Goal: Navigation & Orientation: Find specific page/section

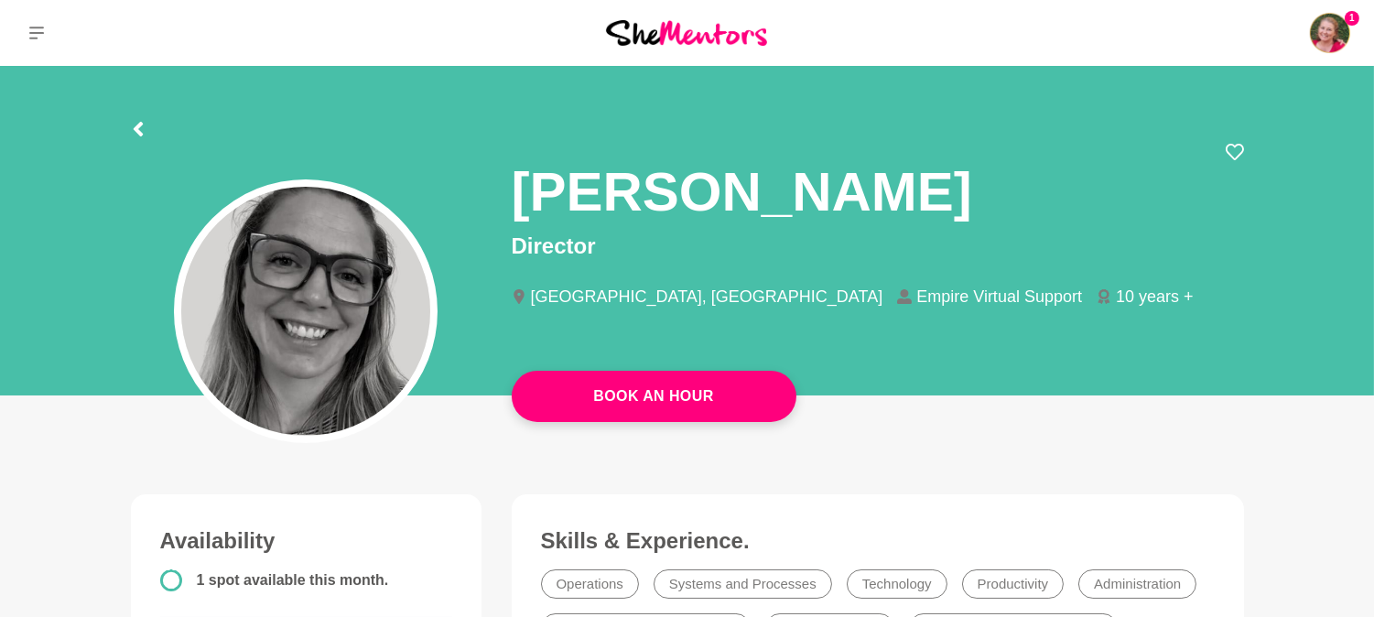
click at [1329, 50] on img at bounding box center [1330, 33] width 44 height 44
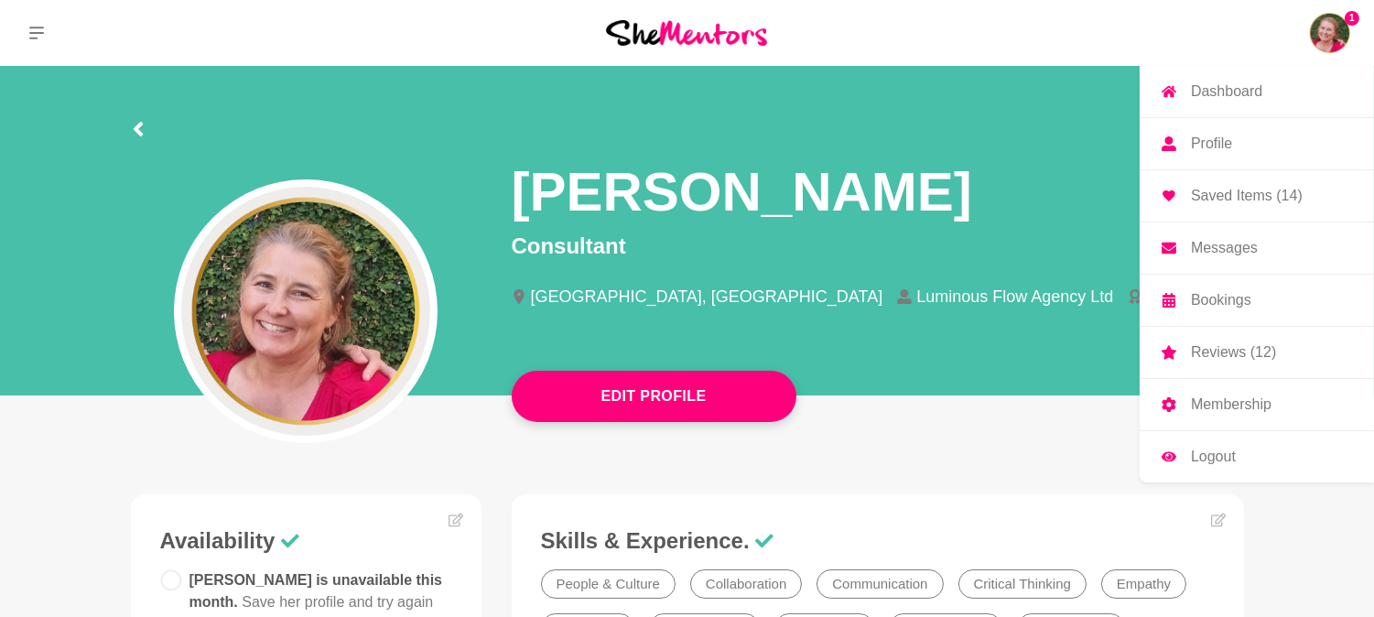
click at [1205, 254] on p "Messages" at bounding box center [1224, 248] width 67 height 15
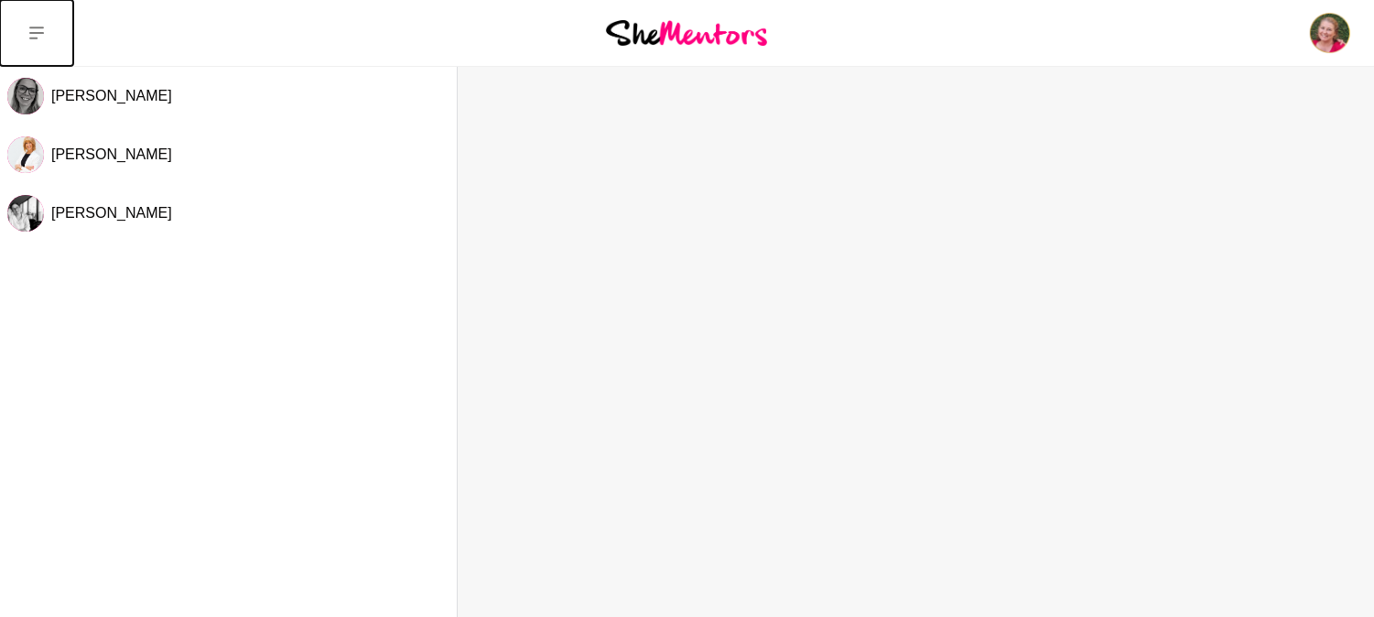
click at [52, 32] on button at bounding box center [36, 33] width 73 height 66
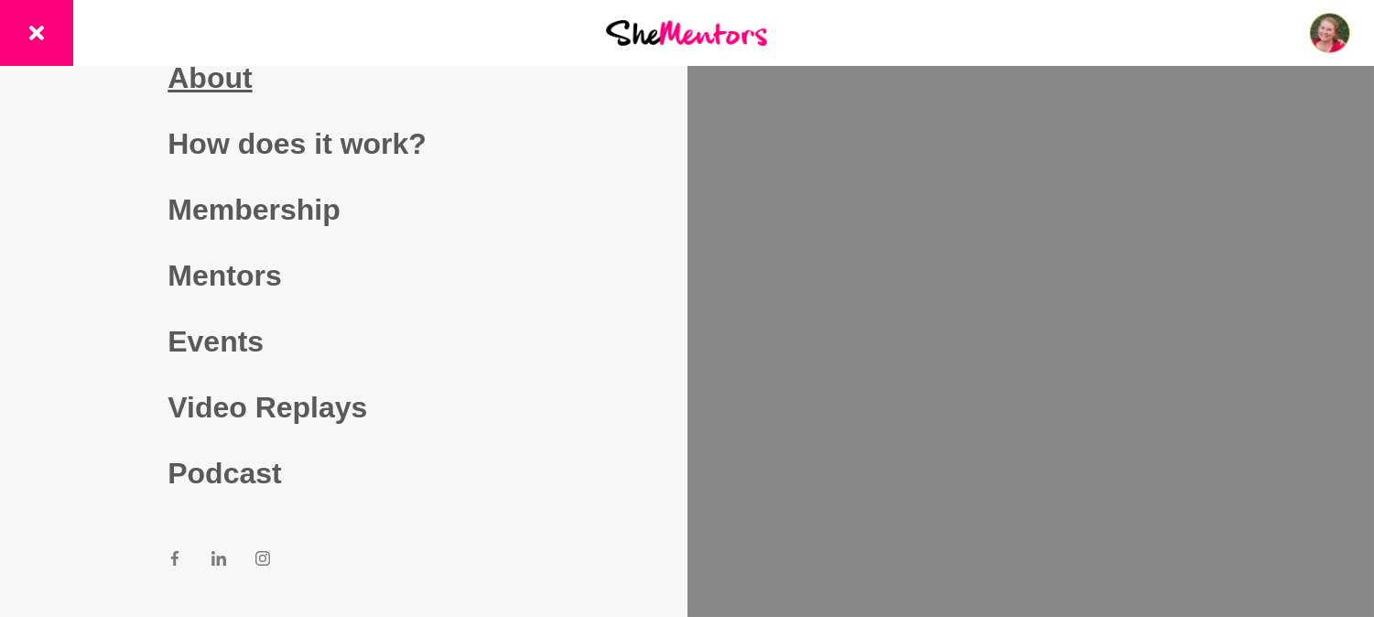
click at [205, 90] on link "About" at bounding box center [342, 78] width 351 height 66
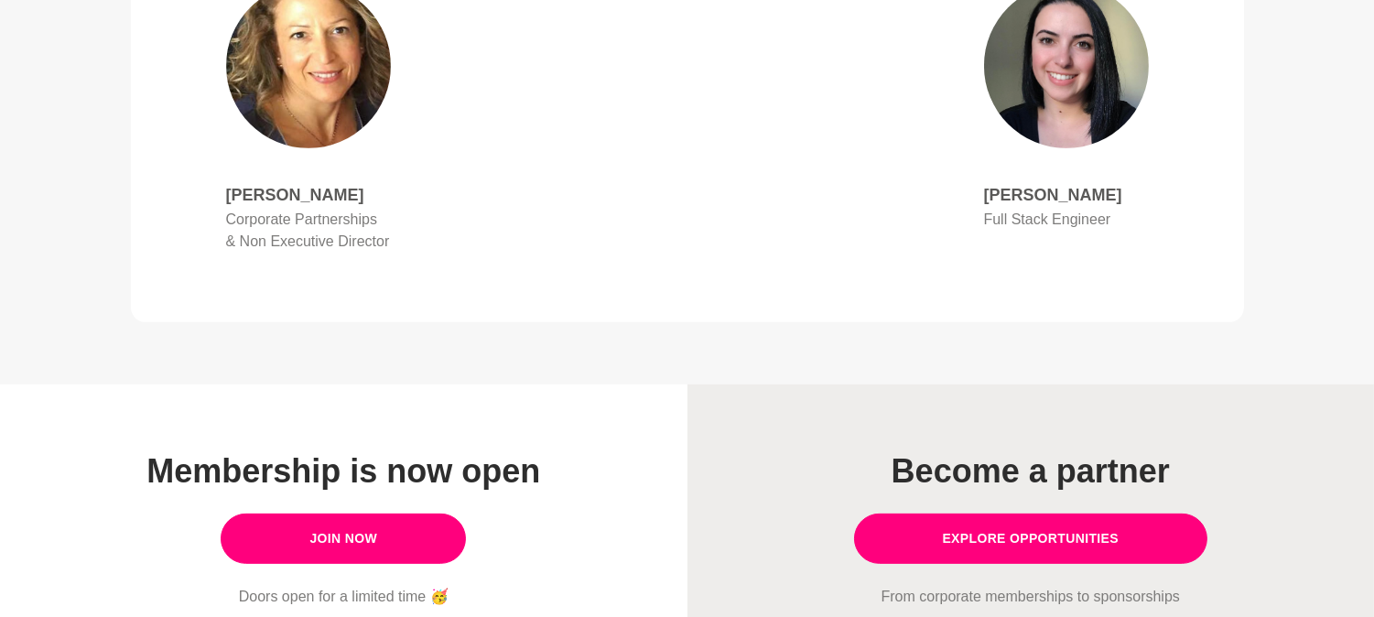
scroll to position [1342, 0]
